Goal: Obtain resource: Obtain resource

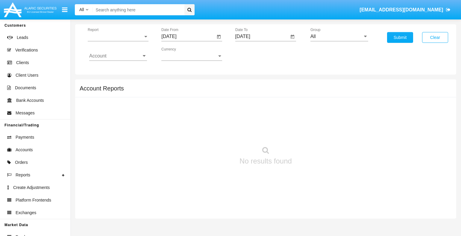
click at [118, 36] on span "Report" at bounding box center [115, 36] width 55 height 5
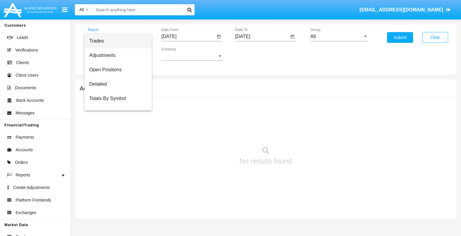
click at [116, 41] on span "Trades" at bounding box center [118, 41] width 58 height 14
click at [188, 36] on input "[DATE]" at bounding box center [188, 36] width 54 height 5
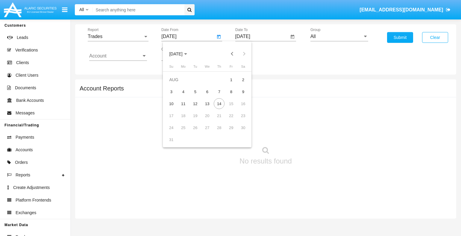
click at [181, 54] on span "[DATE]" at bounding box center [175, 54] width 13 height 5
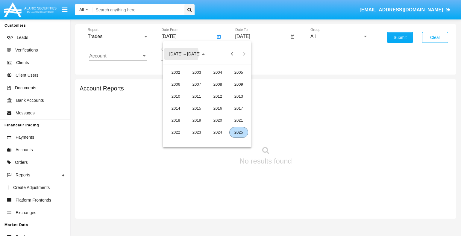
click at [239, 132] on div "2025" at bounding box center [239, 132] width 19 height 11
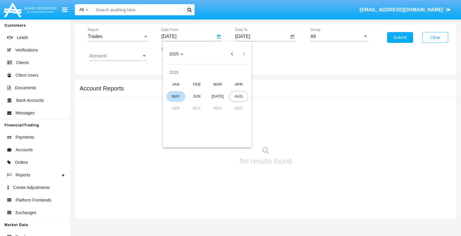
click at [176, 96] on div "MAY" at bounding box center [176, 96] width 19 height 11
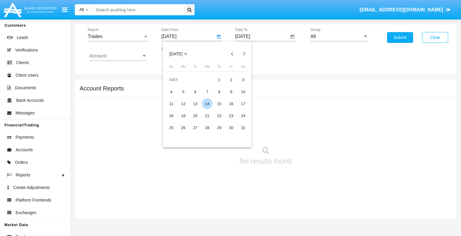
click at [207, 104] on div "14" at bounding box center [207, 103] width 11 height 11
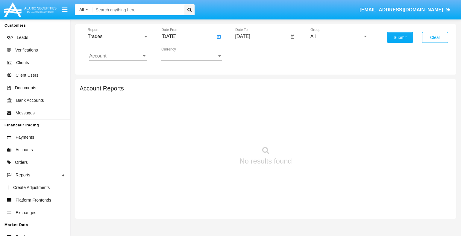
type input "05/14/25"
click at [262, 36] on input "[DATE]" at bounding box center [263, 36] width 54 height 5
click at [255, 54] on span "[DATE]" at bounding box center [249, 54] width 13 height 5
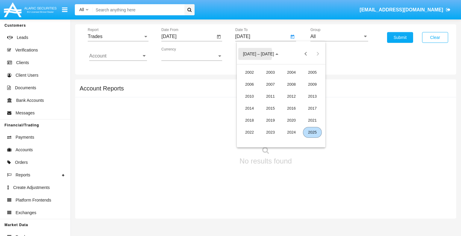
click at [313, 132] on div "2025" at bounding box center [312, 132] width 19 height 11
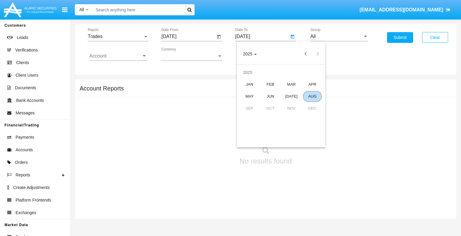
click at [313, 96] on div "AUG" at bounding box center [312, 96] width 19 height 11
click at [293, 104] on div "14" at bounding box center [293, 103] width 11 height 11
type input "[DATE]"
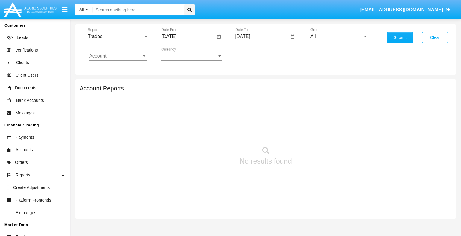
click at [339, 36] on input "All" at bounding box center [340, 36] width 58 height 5
type input "Hammer Web Lite"
click at [118, 56] on input "Account" at bounding box center [118, 55] width 58 height 5
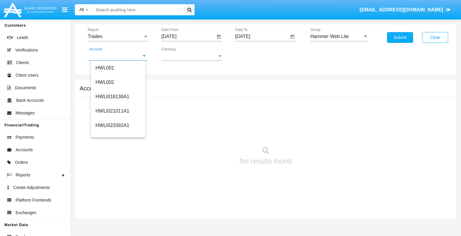
click at [112, 224] on span "HWLI025117A1" at bounding box center [113, 226] width 34 height 5
type input "HWLI025117A1"
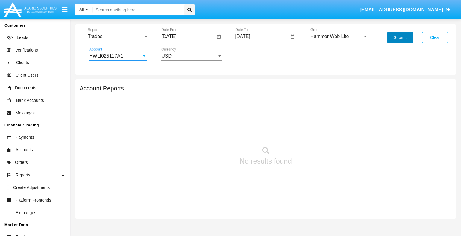
click at [400, 37] on button "Submit" at bounding box center [400, 37] width 26 height 11
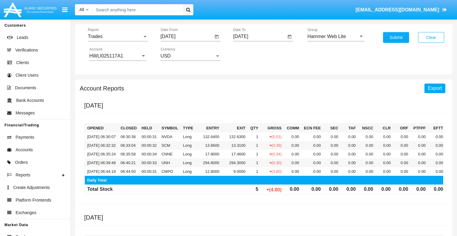
click at [435, 88] on span "Export" at bounding box center [435, 88] width 14 height 5
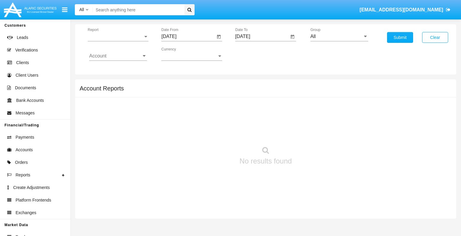
click at [118, 36] on span "Report" at bounding box center [115, 36] width 55 height 5
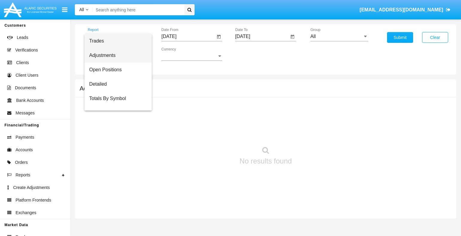
click at [116, 55] on span "Adjustments" at bounding box center [118, 55] width 58 height 14
click at [188, 36] on input "[DATE]" at bounding box center [188, 36] width 54 height 5
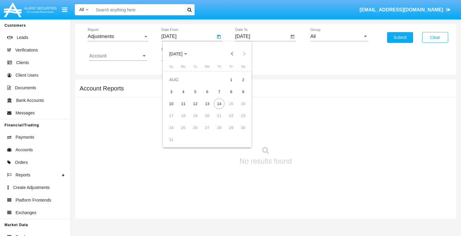
click at [181, 54] on span "[DATE]" at bounding box center [175, 54] width 13 height 5
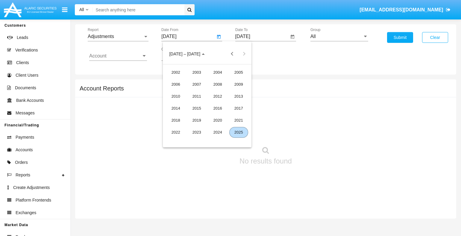
click at [239, 132] on div "2025" at bounding box center [239, 132] width 19 height 11
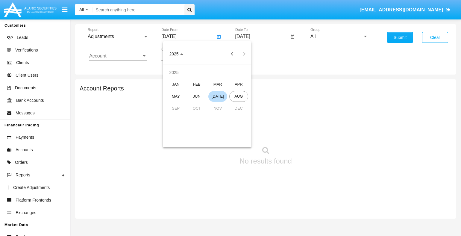
click at [218, 96] on div "[DATE]" at bounding box center [218, 96] width 19 height 11
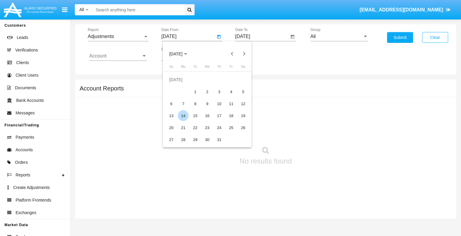
click at [183, 116] on div "14" at bounding box center [183, 115] width 11 height 11
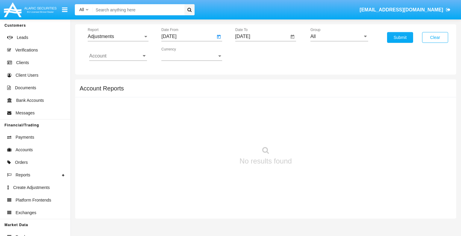
type input "07/14/25"
click at [262, 36] on input "[DATE]" at bounding box center [263, 36] width 54 height 5
click at [255, 54] on span "[DATE]" at bounding box center [249, 54] width 13 height 5
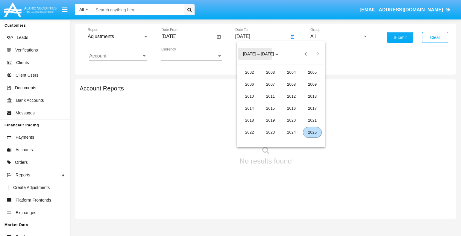
click at [313, 132] on div "2025" at bounding box center [312, 132] width 19 height 11
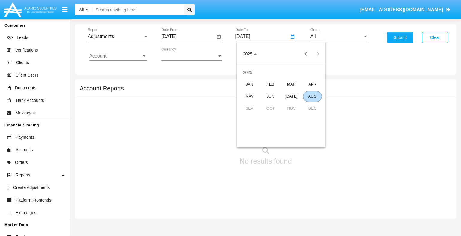
click at [313, 96] on div "AUG" at bounding box center [312, 96] width 19 height 11
click at [293, 104] on div "14" at bounding box center [293, 103] width 11 height 11
type input "[DATE]"
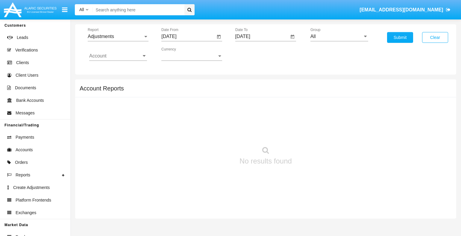
click at [339, 36] on input "All" at bounding box center [340, 36] width 58 height 5
type input "Company AQA"
click at [118, 56] on input "Account" at bounding box center [118, 55] width 58 height 5
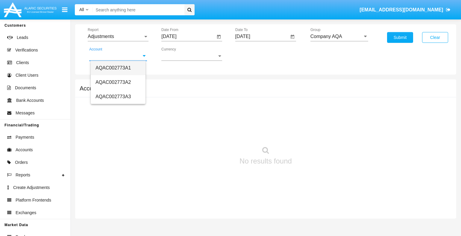
click at [112, 68] on span "AQAC002773A1" at bounding box center [113, 67] width 35 height 5
type input "AQAC002773A1"
click at [400, 37] on button "Submit" at bounding box center [400, 37] width 26 height 11
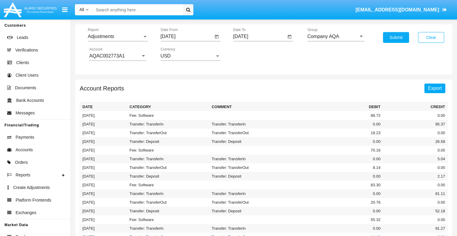
click at [435, 88] on span "Export" at bounding box center [435, 88] width 14 height 5
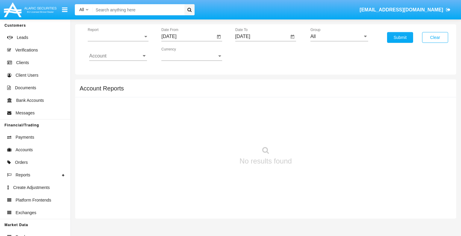
click at [118, 36] on span "Report" at bounding box center [115, 36] width 55 height 5
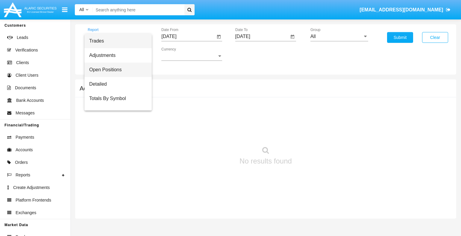
click at [116, 70] on span "Open Positions" at bounding box center [118, 70] width 58 height 14
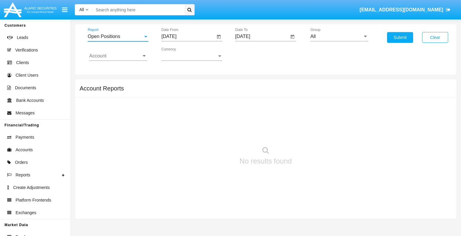
click at [188, 36] on input "[DATE]" at bounding box center [188, 36] width 54 height 5
click at [181, 54] on span "[DATE]" at bounding box center [175, 54] width 13 height 5
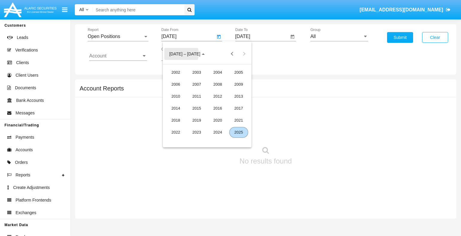
click at [239, 132] on div "2025" at bounding box center [239, 132] width 19 height 11
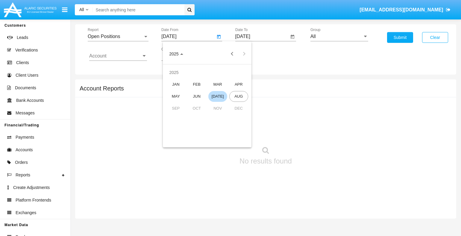
click at [218, 96] on div "[DATE]" at bounding box center [218, 96] width 19 height 11
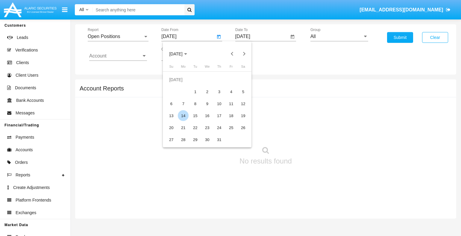
click at [183, 116] on div "14" at bounding box center [183, 115] width 11 height 11
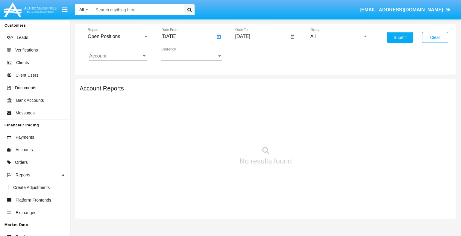
type input "07/14/25"
click at [262, 36] on input "[DATE]" at bounding box center [263, 36] width 54 height 5
click at [255, 54] on span "[DATE]" at bounding box center [249, 54] width 13 height 5
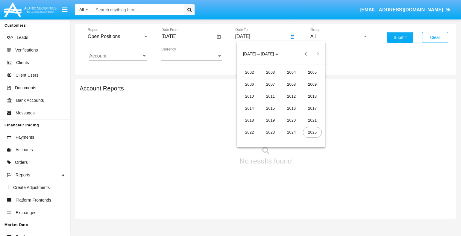
click at [313, 132] on div "2025" at bounding box center [312, 132] width 19 height 11
click at [313, 96] on div "AUG" at bounding box center [312, 96] width 19 height 11
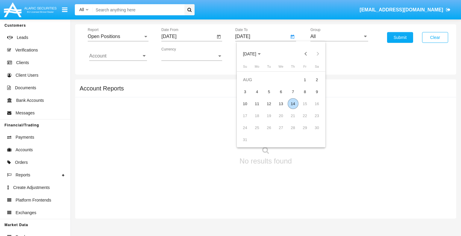
click at [293, 104] on div "14" at bounding box center [293, 103] width 11 height 11
type input "[DATE]"
click at [339, 36] on input "All" at bounding box center [340, 36] width 58 height 5
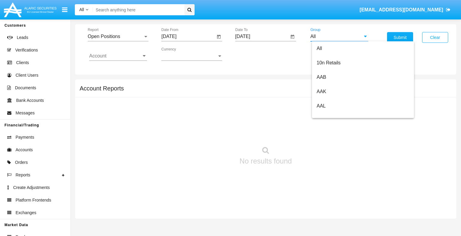
type input "Hammer Web Lite"
click at [118, 56] on input "Account" at bounding box center [118, 55] width 58 height 5
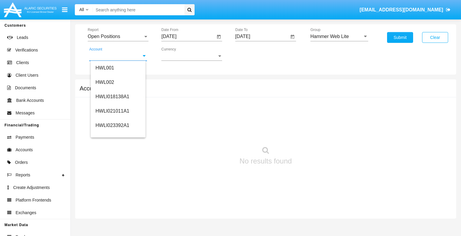
click at [112, 224] on span "HWLI025117A1" at bounding box center [113, 226] width 34 height 5
type input "HWLI025117A1"
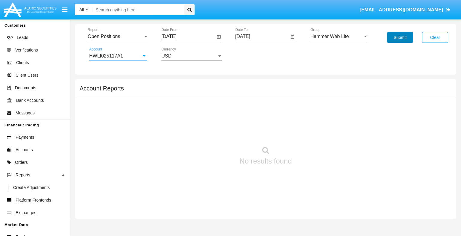
click at [400, 37] on button "Submit" at bounding box center [400, 37] width 26 height 11
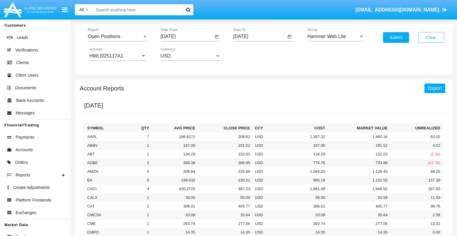
click at [435, 88] on span "Export" at bounding box center [435, 88] width 14 height 5
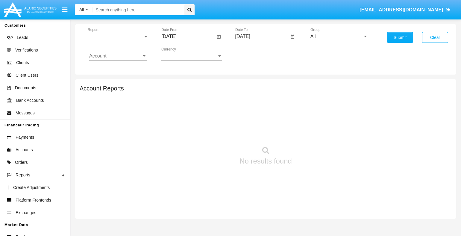
click at [118, 36] on span "Report" at bounding box center [115, 36] width 55 height 5
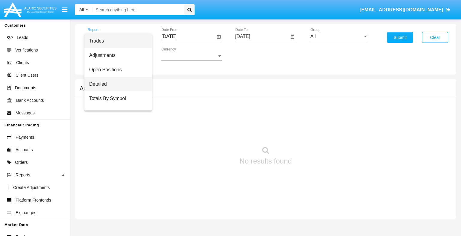
click at [116, 84] on span "Detailed" at bounding box center [118, 84] width 58 height 14
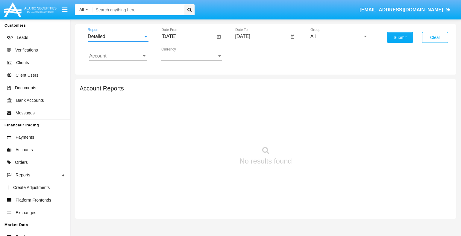
click at [188, 36] on input "[DATE]" at bounding box center [188, 36] width 54 height 5
click at [181, 54] on span "[DATE]" at bounding box center [175, 54] width 13 height 5
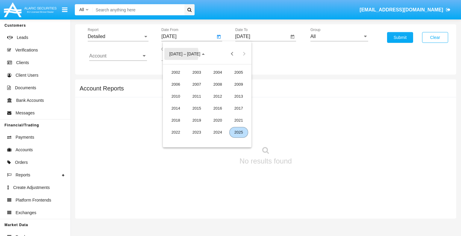
click at [239, 132] on div "2025" at bounding box center [239, 132] width 19 height 11
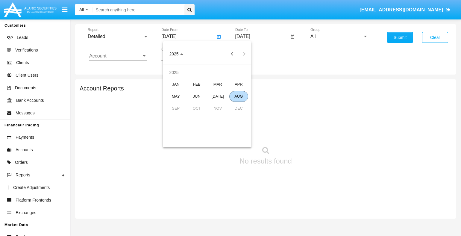
click at [239, 96] on div "AUG" at bounding box center [239, 96] width 19 height 11
click at [183, 92] on div "4" at bounding box center [183, 91] width 11 height 11
type input "[DATE]"
click at [262, 36] on input "[DATE]" at bounding box center [263, 36] width 54 height 5
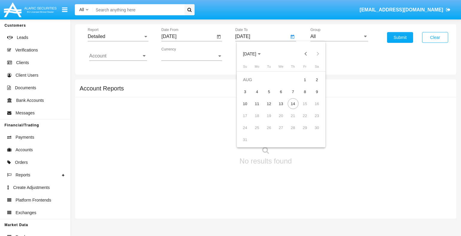
click at [255, 54] on span "[DATE]" at bounding box center [249, 54] width 13 height 5
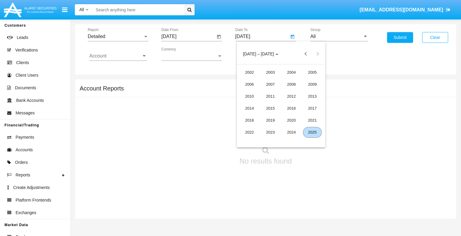
click at [313, 132] on div "2025" at bounding box center [312, 132] width 19 height 11
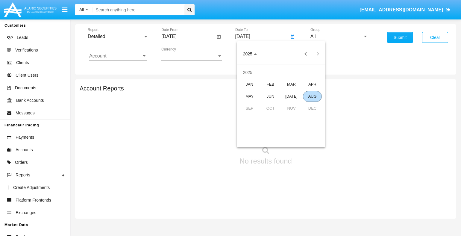
click at [313, 96] on div "AUG" at bounding box center [312, 96] width 19 height 11
click at [293, 104] on div "14" at bounding box center [293, 103] width 11 height 11
type input "[DATE]"
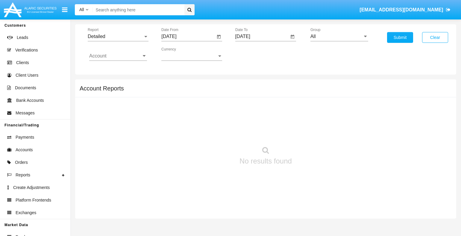
click at [339, 36] on input "All" at bounding box center [340, 36] width 58 height 5
type input "Hammer Web Lite"
click at [118, 56] on input "Account" at bounding box center [118, 55] width 58 height 5
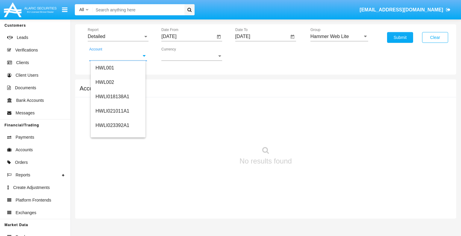
click at [112, 224] on span "HWLI025117A1" at bounding box center [113, 226] width 34 height 5
type input "HWLI025117A1"
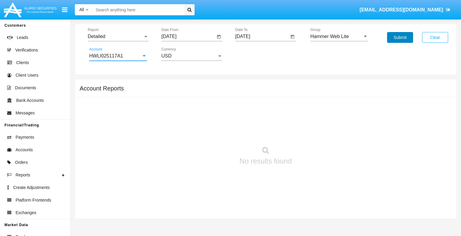
click at [400, 37] on button "Submit" at bounding box center [400, 37] width 26 height 11
click at [118, 36] on span "Report" at bounding box center [115, 36] width 55 height 5
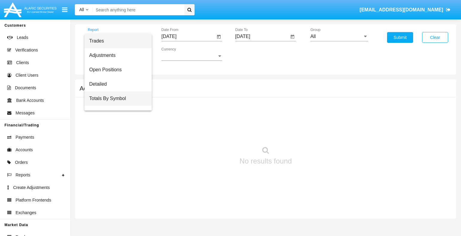
click at [116, 98] on span "Totals By Symbol" at bounding box center [118, 98] width 58 height 14
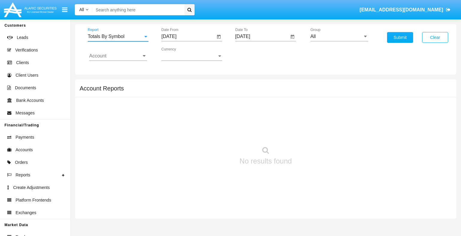
click at [188, 36] on input "[DATE]" at bounding box center [188, 36] width 54 height 5
click at [181, 54] on span "[DATE]" at bounding box center [175, 54] width 13 height 5
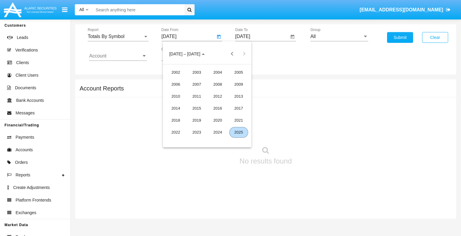
click at [239, 132] on div "2025" at bounding box center [239, 132] width 19 height 11
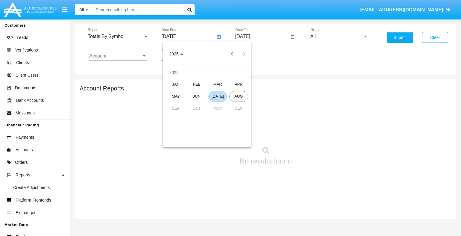
click at [218, 96] on div "[DATE]" at bounding box center [218, 96] width 19 height 11
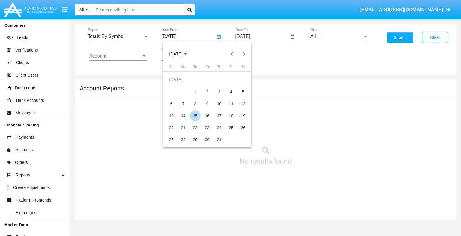
click at [195, 116] on div "15" at bounding box center [195, 115] width 11 height 11
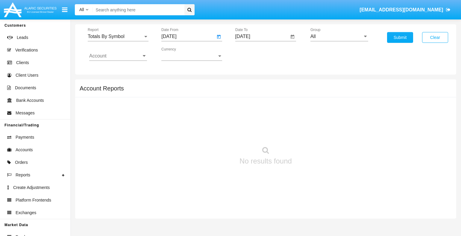
type input "07/15/25"
click at [262, 36] on input "[DATE]" at bounding box center [263, 36] width 54 height 5
click at [255, 54] on span "[DATE]" at bounding box center [249, 54] width 13 height 5
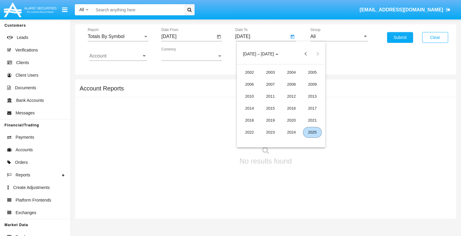
click at [313, 132] on div "2025" at bounding box center [312, 132] width 19 height 11
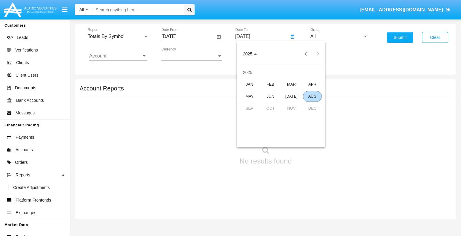
click at [313, 96] on div "AUG" at bounding box center [312, 96] width 19 height 11
click at [293, 104] on div "14" at bounding box center [293, 103] width 11 height 11
type input "[DATE]"
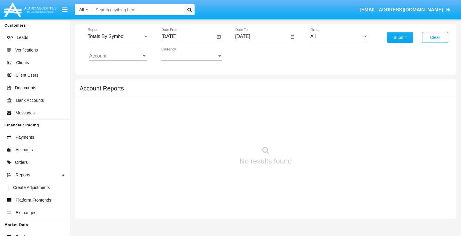
click at [339, 36] on input "All" at bounding box center [340, 36] width 58 height 5
type input "Hammer Web Lite"
click at [118, 56] on input "Account" at bounding box center [118, 55] width 58 height 5
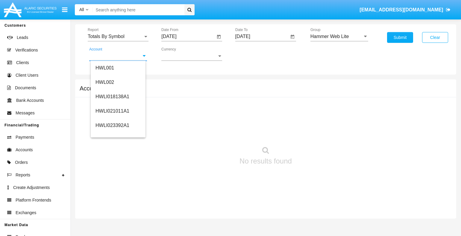
click at [112, 224] on span "HWLI025117A1" at bounding box center [113, 226] width 34 height 5
type input "HWLI025117A1"
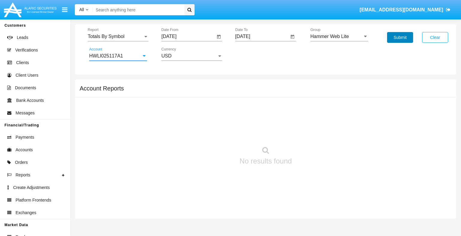
click at [400, 37] on button "Submit" at bounding box center [400, 37] width 26 height 11
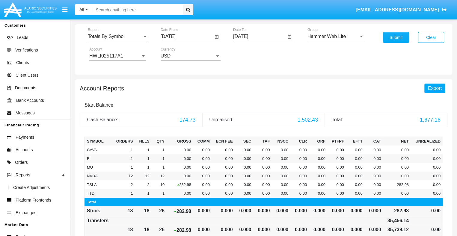
click at [435, 88] on span "Export" at bounding box center [435, 88] width 14 height 5
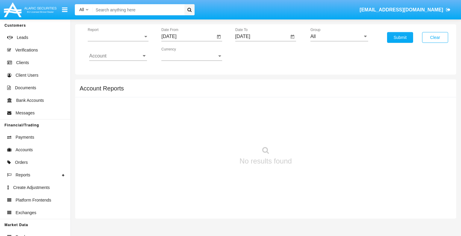
click at [118, 36] on span "Report" at bounding box center [115, 36] width 55 height 5
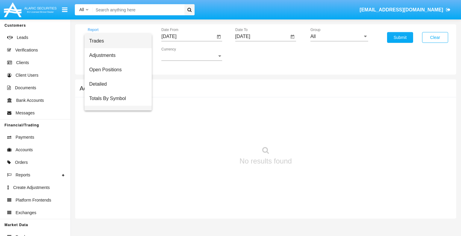
click at [116, 106] on span "Totals By Date" at bounding box center [118, 113] width 58 height 14
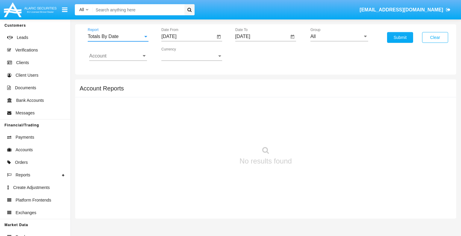
click at [188, 36] on input "[DATE]" at bounding box center [188, 36] width 54 height 5
click at [181, 54] on span "[DATE]" at bounding box center [175, 54] width 13 height 5
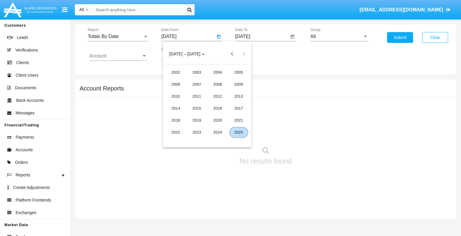
click at [239, 132] on div "2025" at bounding box center [239, 132] width 19 height 11
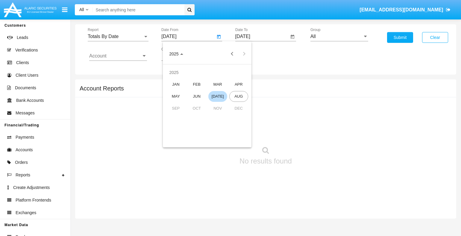
click at [218, 96] on div "[DATE]" at bounding box center [218, 96] width 19 height 11
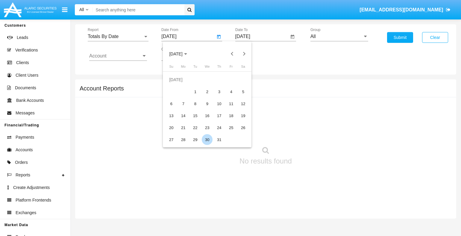
click at [207, 140] on div "30" at bounding box center [207, 139] width 11 height 11
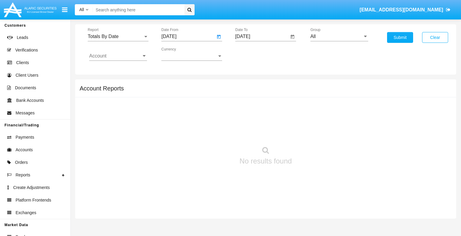
type input "[DATE]"
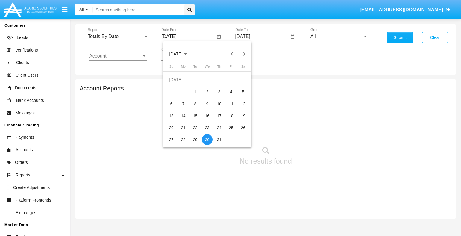
click at [262, 36] on input "[DATE]" at bounding box center [263, 36] width 54 height 5
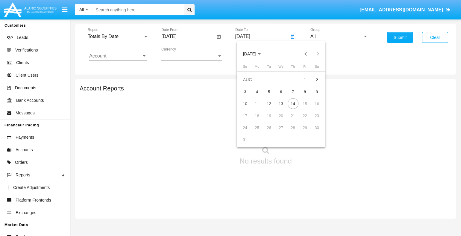
click at [255, 54] on span "[DATE]" at bounding box center [249, 54] width 13 height 5
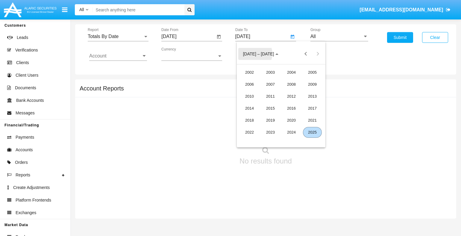
click at [313, 132] on div "2025" at bounding box center [312, 132] width 19 height 11
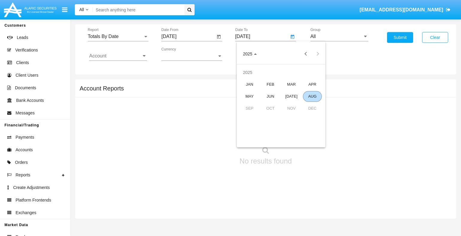
click at [313, 96] on div "AUG" at bounding box center [312, 96] width 19 height 11
click at [293, 104] on div "14" at bounding box center [293, 103] width 11 height 11
type input "[DATE]"
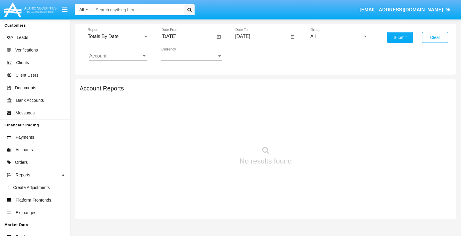
click at [339, 36] on input "All" at bounding box center [340, 36] width 58 height 5
type input "Hammer Web Lite"
click at [118, 56] on input "Account" at bounding box center [118, 55] width 58 height 5
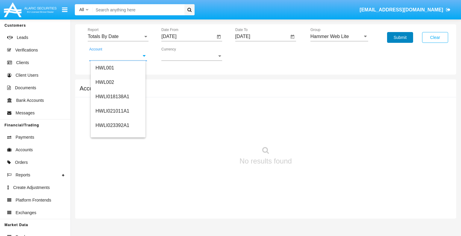
click at [112, 224] on span "HWLI025117A1" at bounding box center [113, 226] width 34 height 5
type input "HWLI025117A1"
click at [400, 37] on button "Submit" at bounding box center [400, 37] width 26 height 11
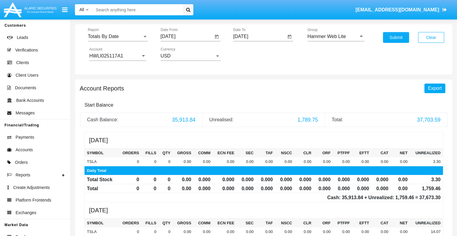
click at [435, 88] on span "Export" at bounding box center [435, 88] width 14 height 5
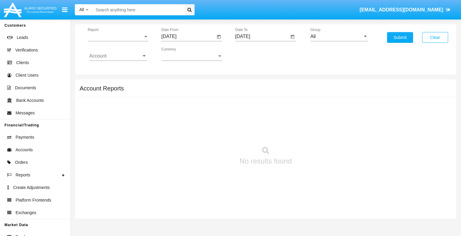
click at [118, 36] on span "Report" at bounding box center [115, 36] width 55 height 5
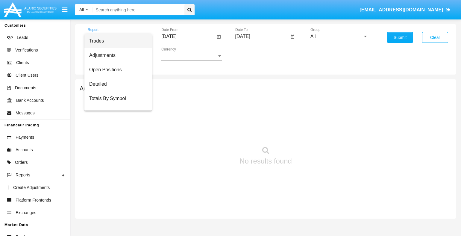
click at [116, 120] on span "Summary By Date" at bounding box center [118, 127] width 58 height 14
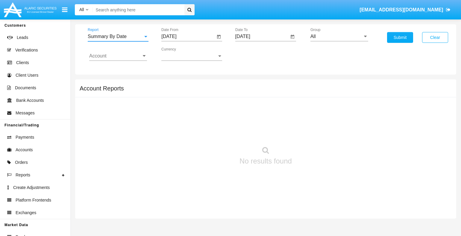
click at [188, 36] on input "[DATE]" at bounding box center [188, 36] width 54 height 5
click at [181, 54] on span "[DATE]" at bounding box center [175, 54] width 13 height 5
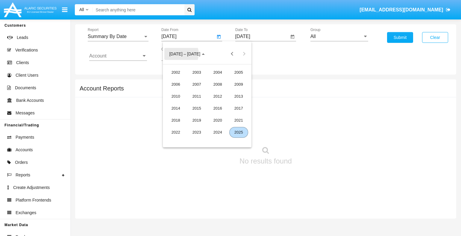
click at [239, 132] on div "2025" at bounding box center [239, 132] width 19 height 11
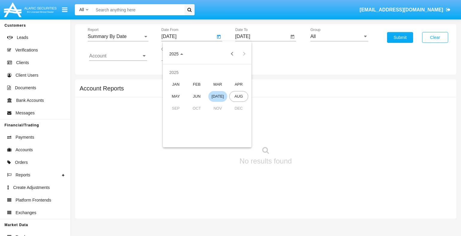
click at [218, 96] on div "[DATE]" at bounding box center [218, 96] width 19 height 11
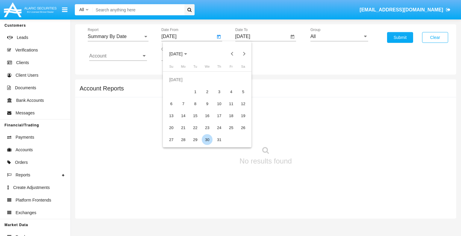
click at [207, 140] on div "30" at bounding box center [207, 139] width 11 height 11
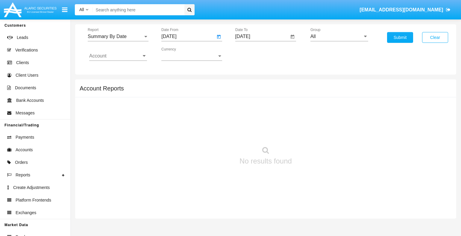
type input "07/30/25"
click at [262, 36] on input "[DATE]" at bounding box center [263, 36] width 54 height 5
click at [255, 54] on span "[DATE]" at bounding box center [249, 54] width 13 height 5
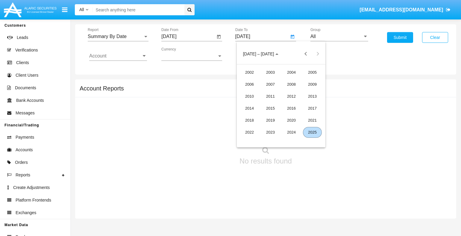
click at [313, 132] on div "2025" at bounding box center [312, 132] width 19 height 11
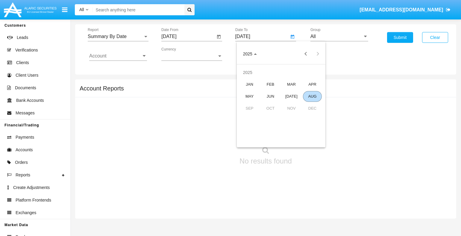
click at [313, 96] on div "AUG" at bounding box center [312, 96] width 19 height 11
click at [293, 104] on div "14" at bounding box center [293, 103] width 11 height 11
type input "[DATE]"
click at [339, 36] on input "All" at bounding box center [340, 36] width 58 height 5
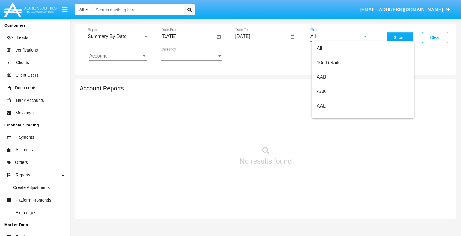
type input "Hammer Web Lite"
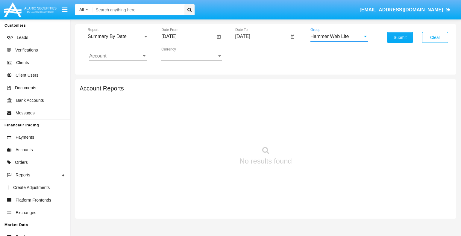
click at [118, 56] on input "Account" at bounding box center [118, 55] width 58 height 5
type input "HWLI025117A1"
click at [400, 37] on button "Submit" at bounding box center [400, 37] width 26 height 11
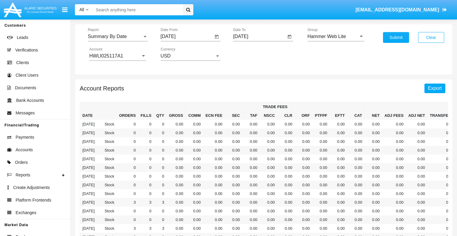
click at [435, 88] on span "Export" at bounding box center [435, 88] width 14 height 5
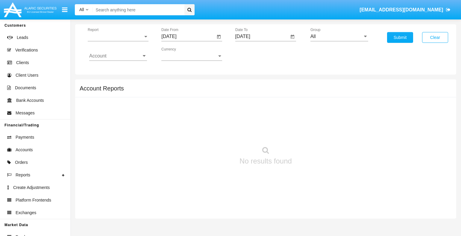
click at [118, 36] on span "Report" at bounding box center [115, 36] width 55 height 5
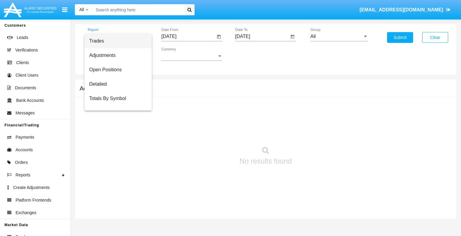
click at [116, 135] on span "Fees By Destination" at bounding box center [118, 142] width 58 height 14
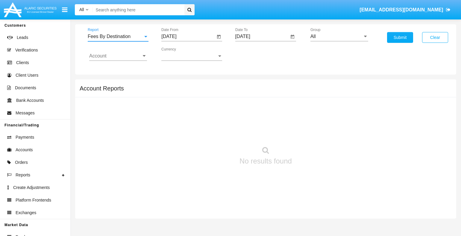
click at [188, 36] on input "[DATE]" at bounding box center [188, 36] width 54 height 5
click at [181, 54] on span "[DATE]" at bounding box center [175, 54] width 13 height 5
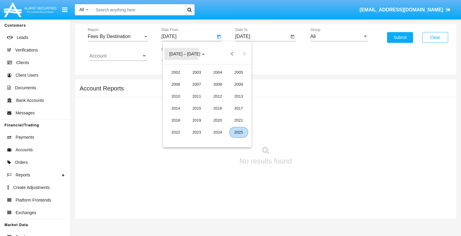
click at [239, 132] on div "2025" at bounding box center [239, 132] width 19 height 11
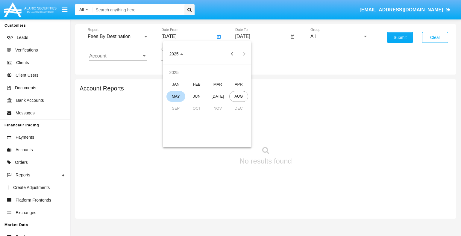
click at [176, 96] on div "MAY" at bounding box center [176, 96] width 19 height 11
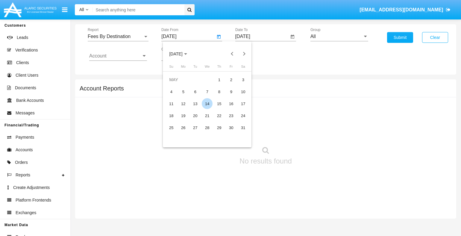
click at [207, 104] on div "14" at bounding box center [207, 103] width 11 height 11
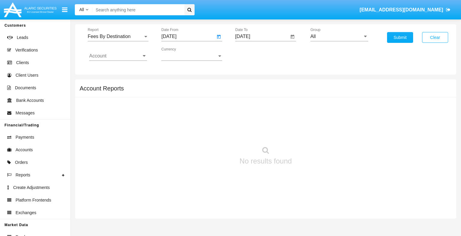
type input "[DATE]"
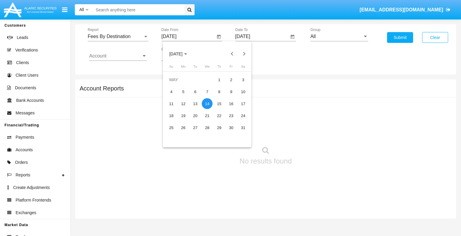
click at [262, 36] on input "[DATE]" at bounding box center [263, 36] width 54 height 5
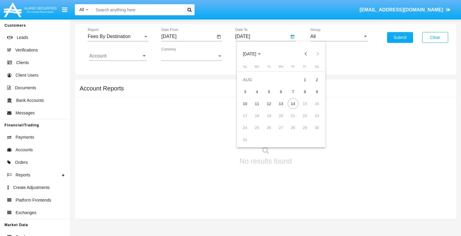
click at [255, 54] on span "[DATE]" at bounding box center [249, 54] width 13 height 5
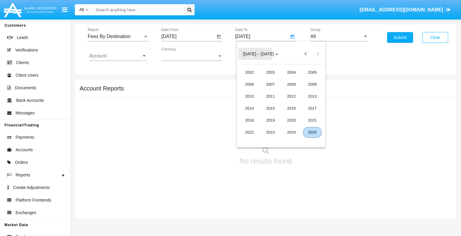
click at [313, 132] on div "2025" at bounding box center [312, 132] width 19 height 11
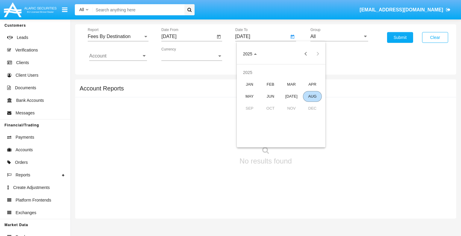
click at [313, 96] on div "AUG" at bounding box center [312, 96] width 19 height 11
click at [293, 104] on div "14" at bounding box center [293, 103] width 11 height 11
type input "[DATE]"
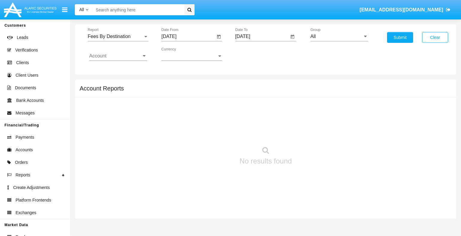
click at [339, 36] on input "All" at bounding box center [340, 36] width 58 height 5
type input "Hammer Web Lite"
click at [118, 56] on input "Account" at bounding box center [118, 55] width 58 height 5
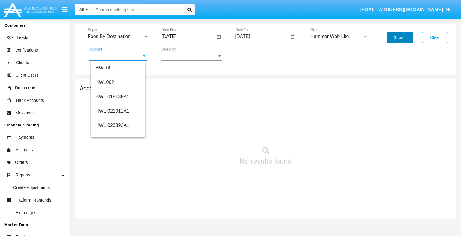
click at [112, 224] on span "HWLI025117A1" at bounding box center [113, 226] width 34 height 5
type input "HWLI025117A1"
click at [400, 37] on button "Submit" at bounding box center [400, 37] width 26 height 11
